Goal: Task Accomplishment & Management: Use online tool/utility

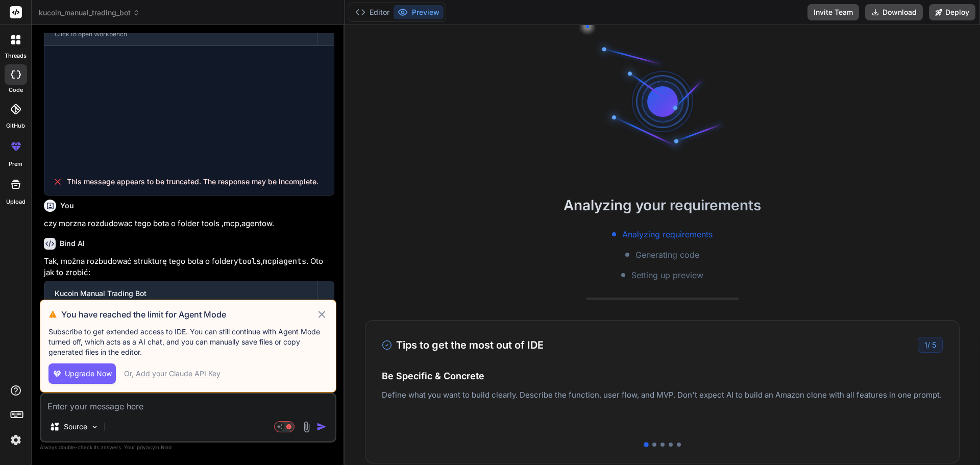
scroll to position [827, 0]
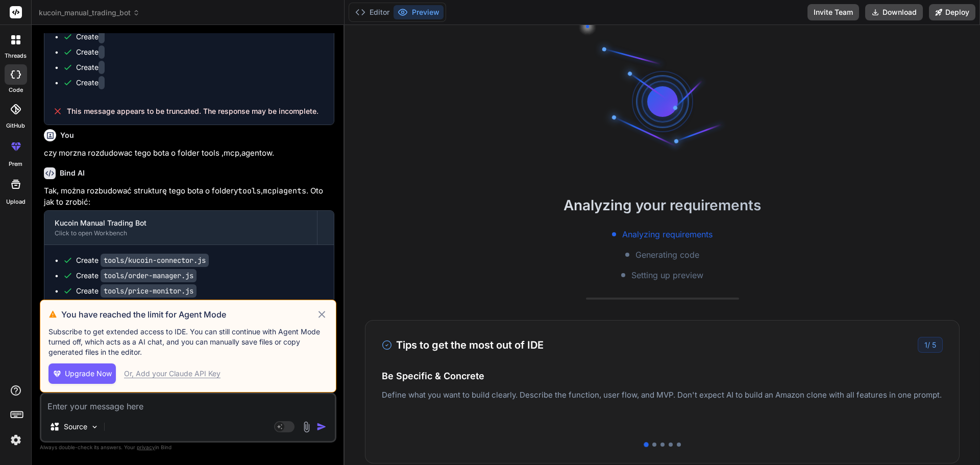
click at [90, 375] on span "Upgrade Now" at bounding box center [88, 373] width 47 height 10
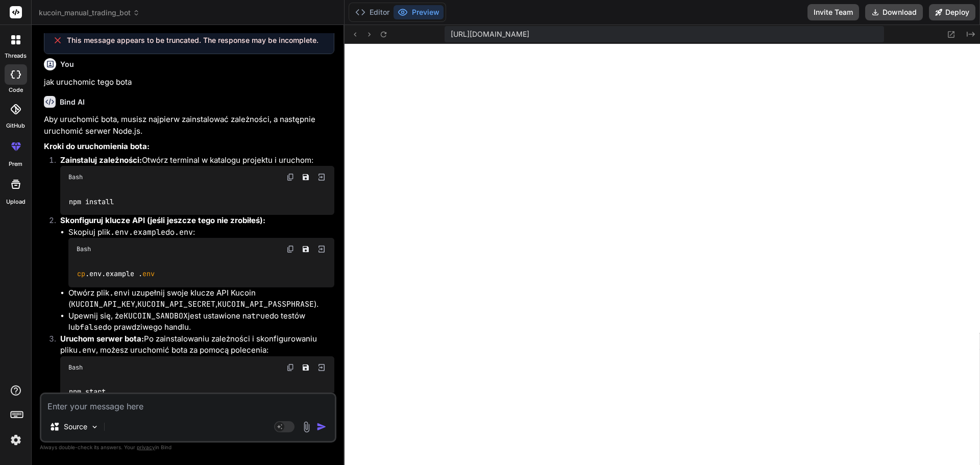
scroll to position [175, 0]
type textarea "x"
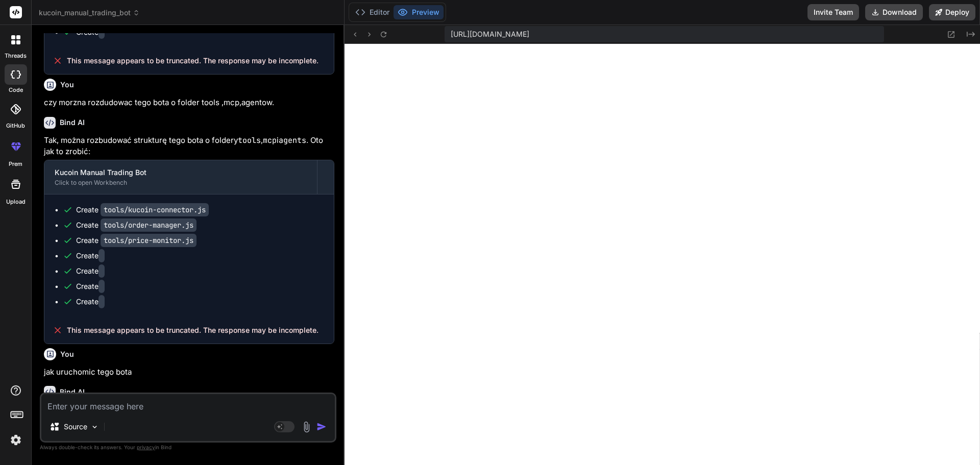
scroll to position [871, 0]
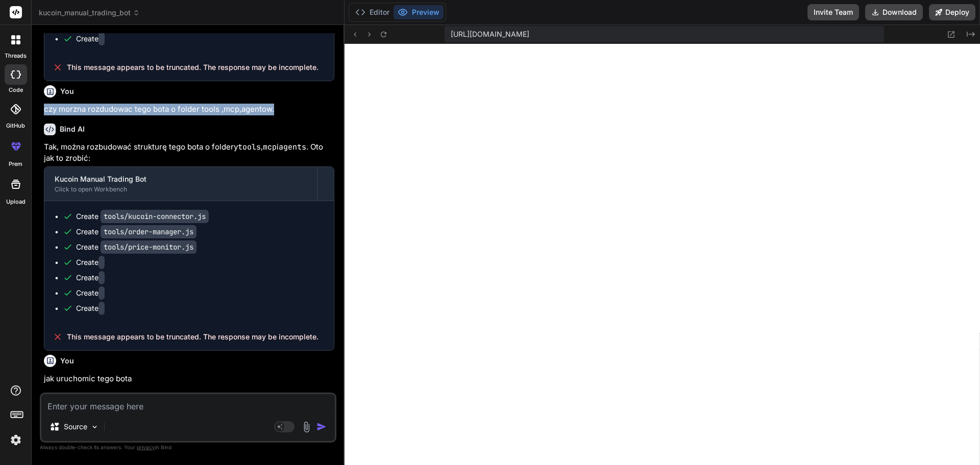
drag, startPoint x: 276, startPoint y: 111, endPoint x: 41, endPoint y: 113, distance: 234.7
click at [41, 113] on div "You zrub podobne do tego ze zdiec ,w jednym przycisku zrub [DOMAIN_NAME] ,marke…" at bounding box center [188, 248] width 296 height 431
drag, startPoint x: 277, startPoint y: 109, endPoint x: 44, endPoint y: 110, distance: 232.7
click at [44, 110] on p "czy morzna rozdudowac tego bota o folder tools ,mcp,agentow." at bounding box center [189, 110] width 290 height 12
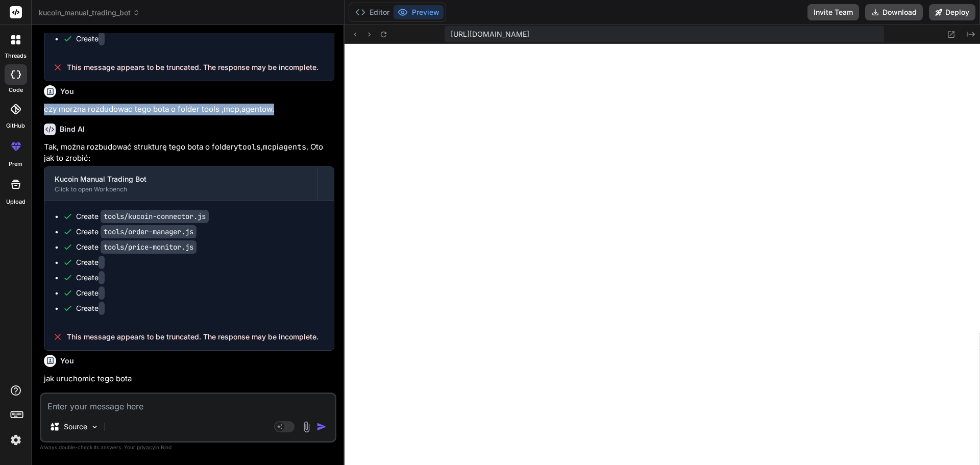
copy p "czy morzna rozdudowac tego bota o folder tools ,mcp,agentow."
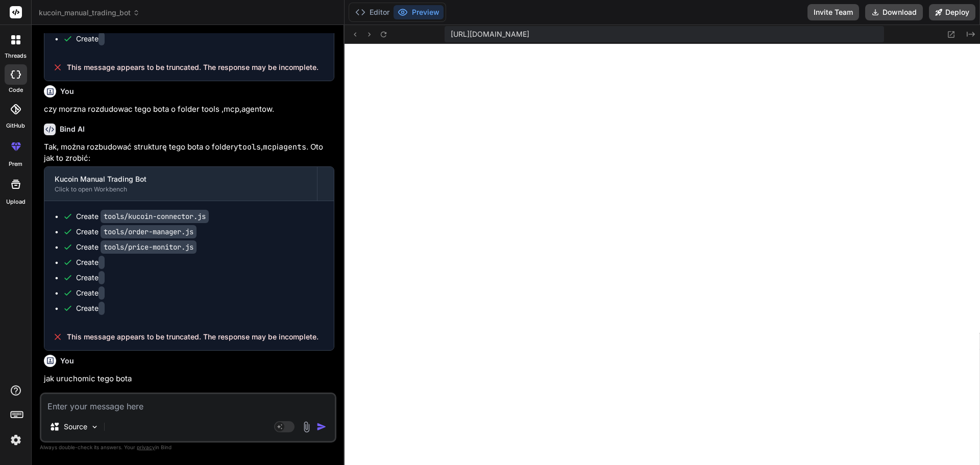
click at [81, 409] on textarea at bounding box center [187, 403] width 293 height 18
paste textarea "czy morzna rozdudowac tego bota o folder tools ,mcp,agentow."
type textarea "czy morzna rozdudowac tego bota o folder tools ,mcp,agentow."
type textarea "x"
type textarea "czy morzna rozdudowac tego bota o folder tools ,mcp,agentow."
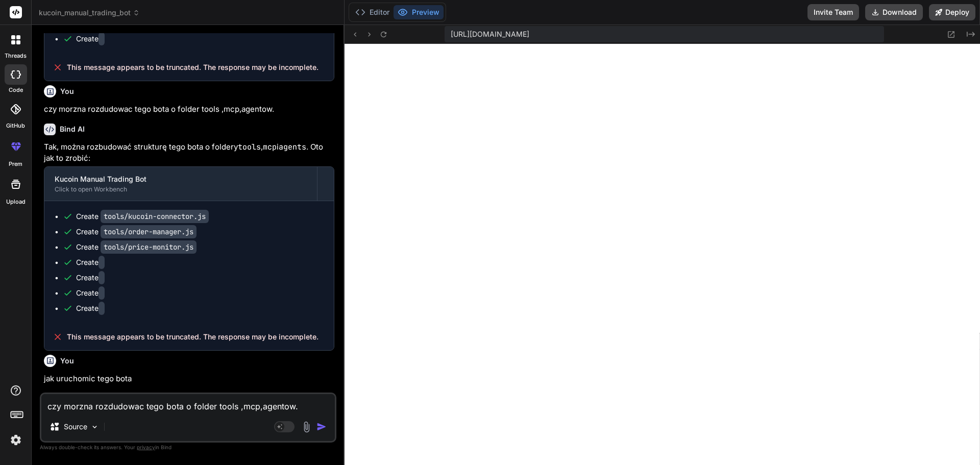
click at [320, 428] on img "button" at bounding box center [321, 426] width 10 height 10
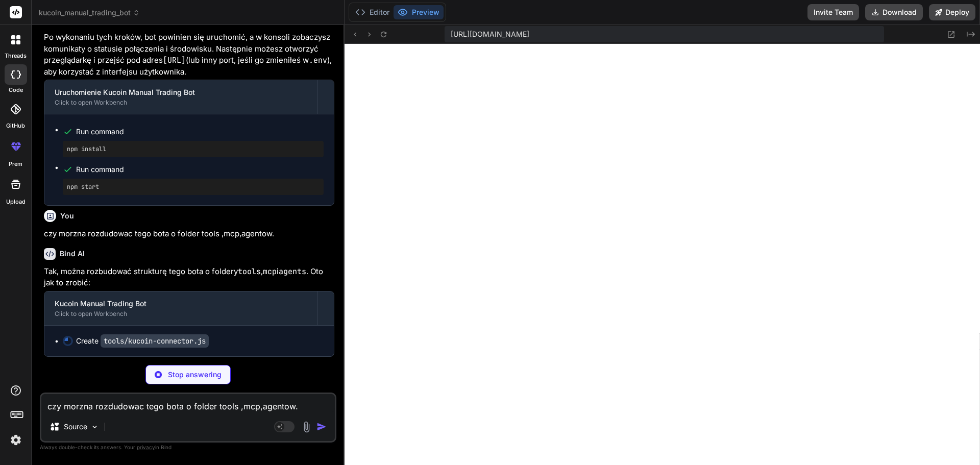
scroll to position [1568, 0]
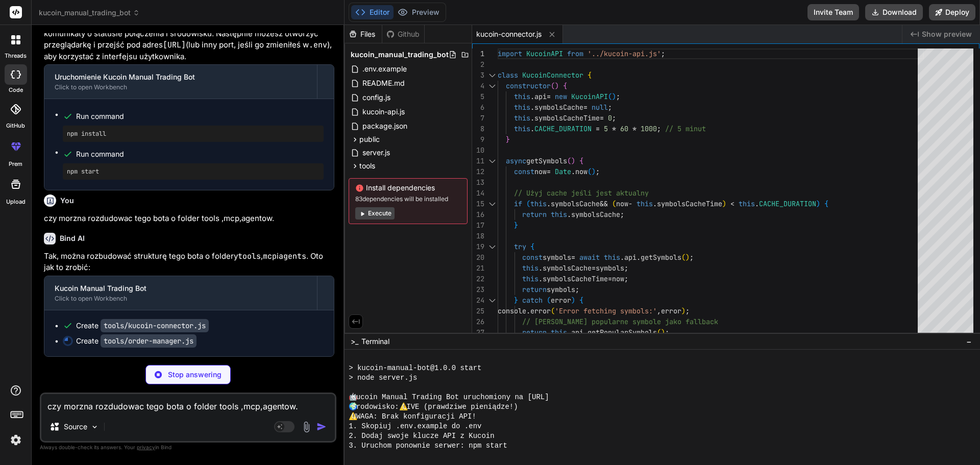
type textarea "x"
type textarea "export default OrderManager;"
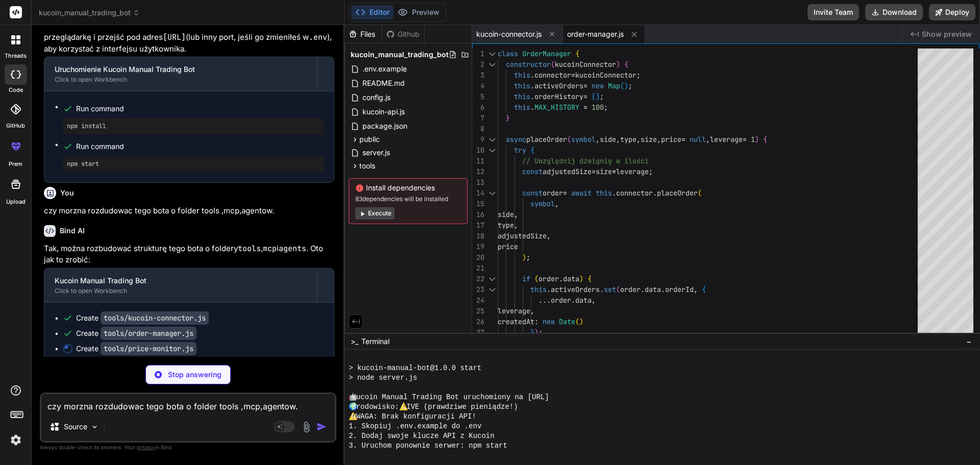
type textarea "x"
type textarea "this.updateTimers.clear(); this.priceListeners.clear(); } } export default Pric…"
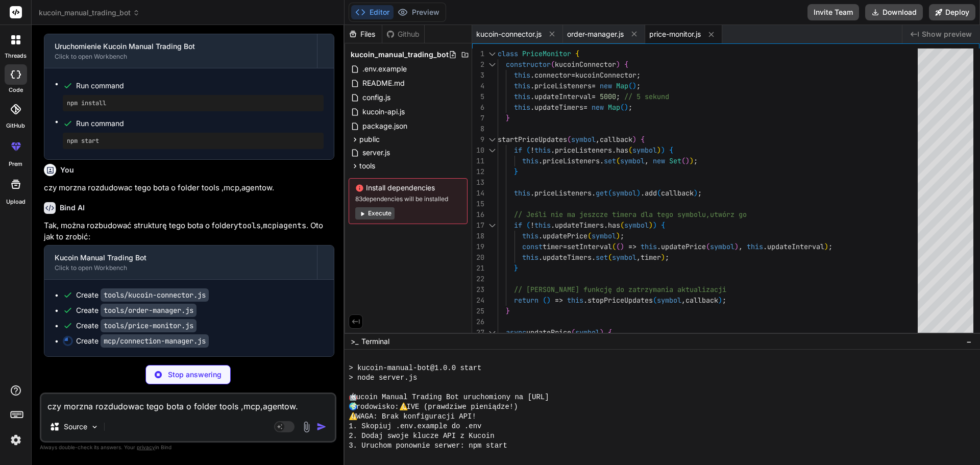
scroll to position [1614, 0]
type textarea "x"
type textarea "this.connectionListeners.clear(); } } export default ConnectionManager;"
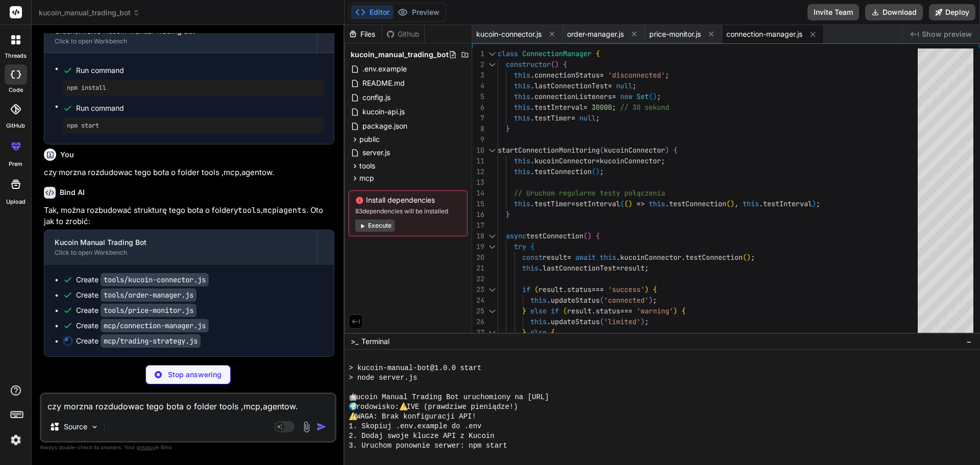
scroll to position [1629, 0]
type textarea "x"
type textarea "})); } } export default TradingStrategy;"
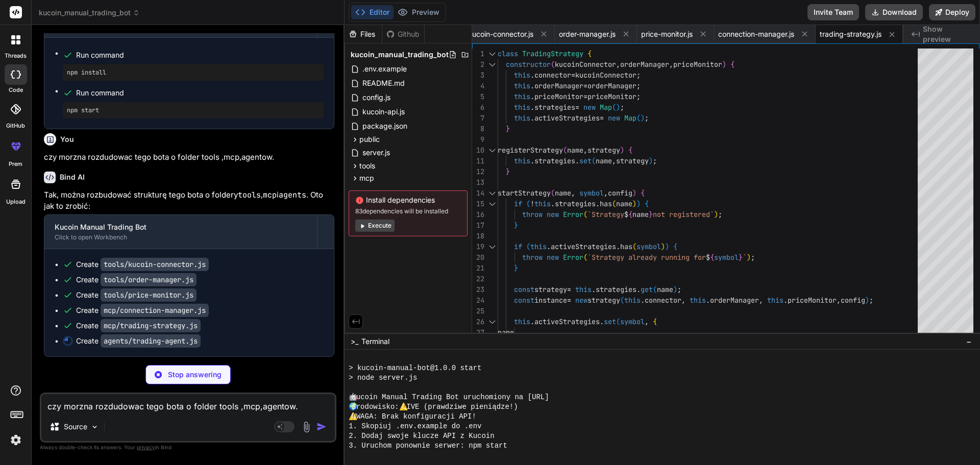
scroll to position [1645, 0]
type textarea "x"
type textarea "throw error; } } } export default TradingAgent;"
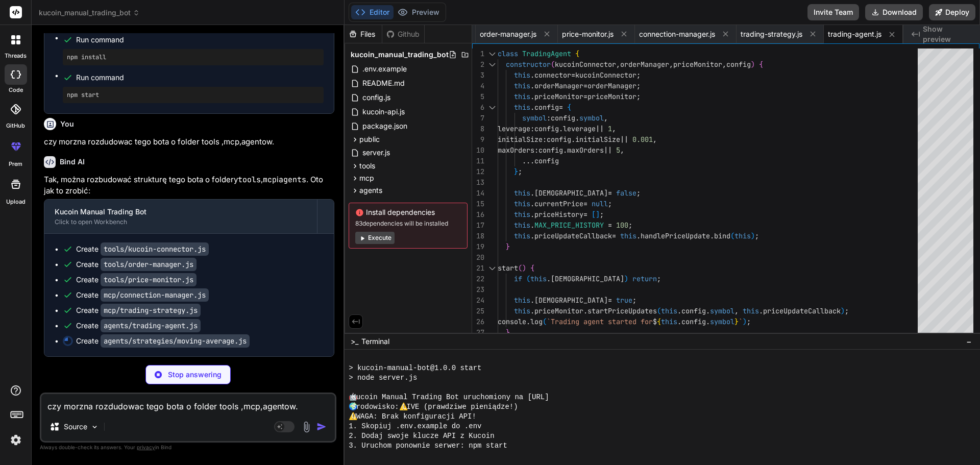
scroll to position [1660, 0]
type textarea "x"
type textarea "return order; } catch (error) { console.error('MA Strategy: Error placing sell …"
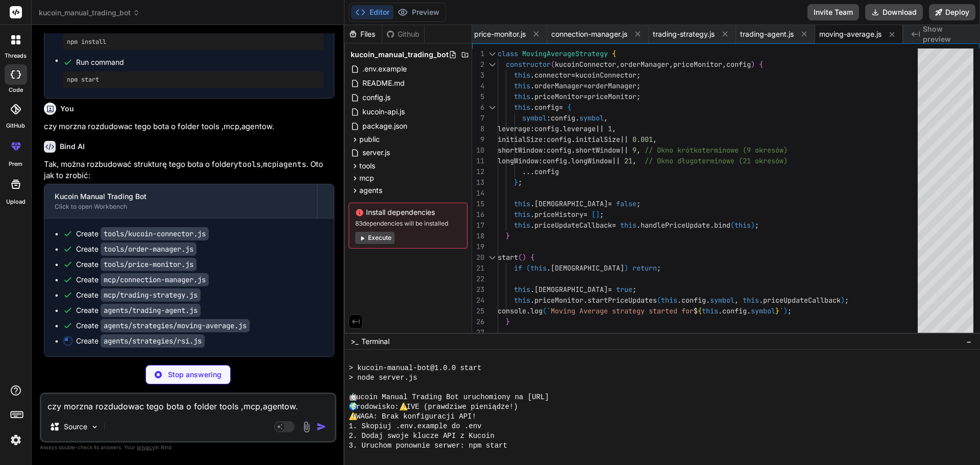
scroll to position [1675, 0]
type textarea "x"
type textarea "throw error; } } } export default RSIStrategy;"
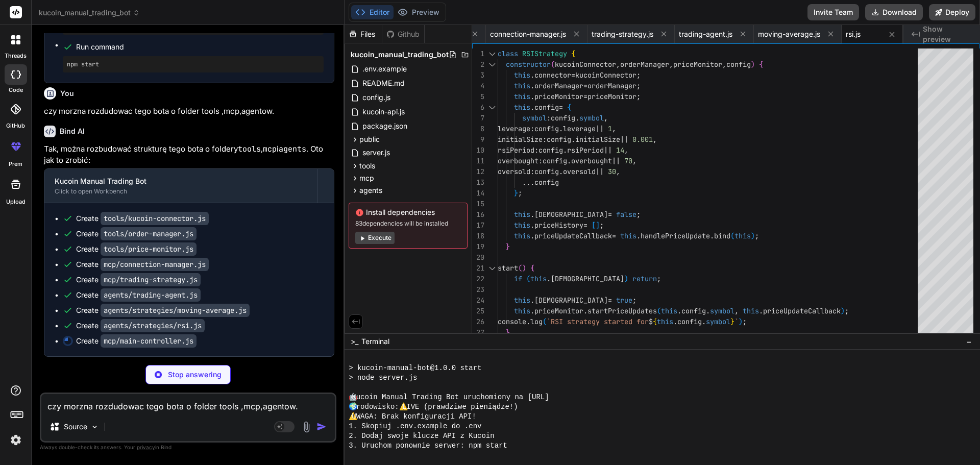
scroll to position [1691, 0]
type textarea "x"
type textarea "} export default MainController;"
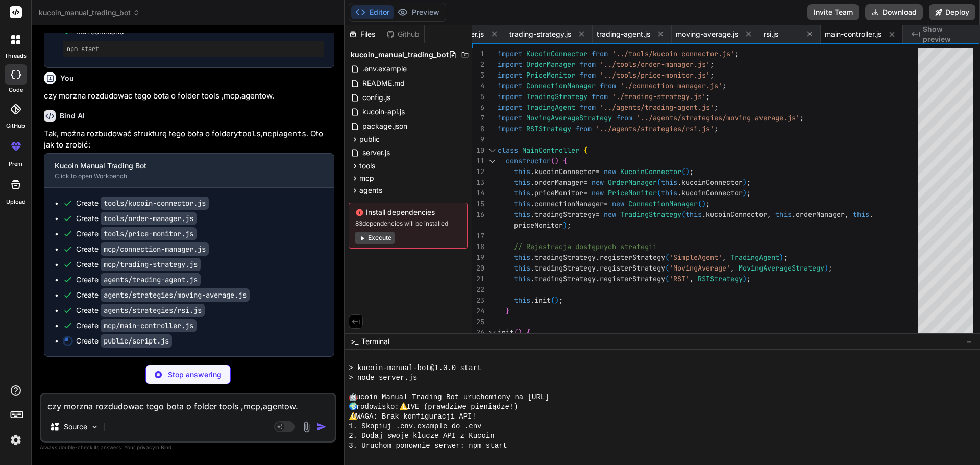
scroll to position [1706, 0]
type textarea "x"
type textarea "} // Global instance to allow inline event handlers (e.g., onclick="tradingBotU…"
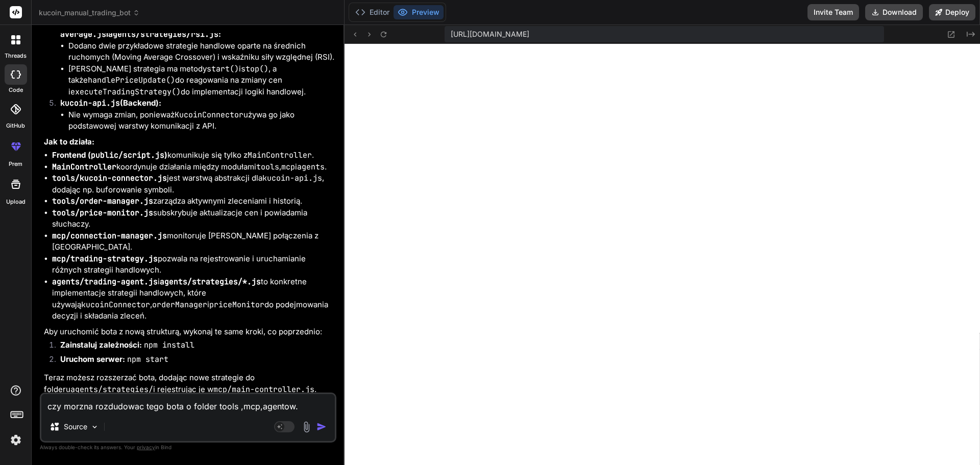
scroll to position [2488, 0]
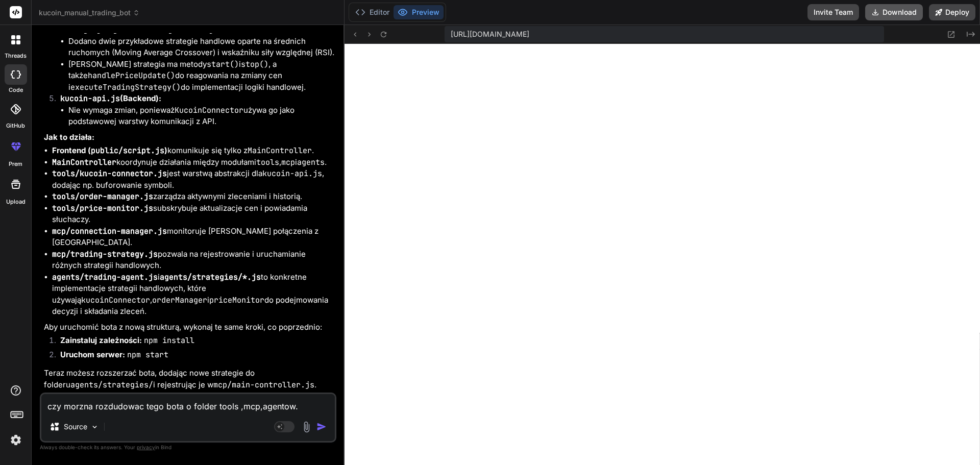
click at [903, 12] on button "Download" at bounding box center [894, 12] width 58 height 16
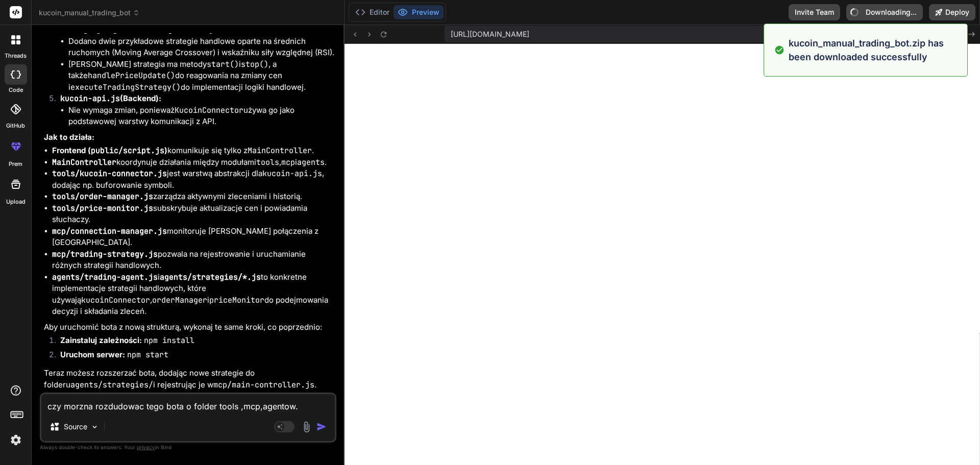
type textarea "x"
